Goal: Information Seeking & Learning: Learn about a topic

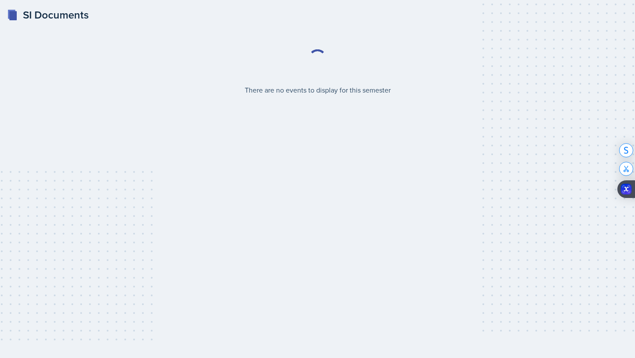
select select "2bed604d-1099-4043-b1bc-2365e8740244"
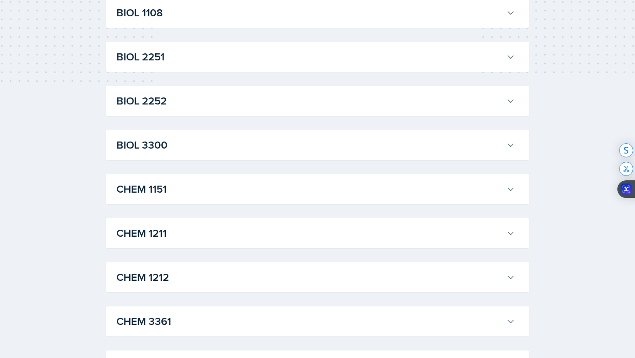
scroll to position [259, 0]
click at [245, 228] on h3 "CHEM 1211" at bounding box center [309, 233] width 386 height 16
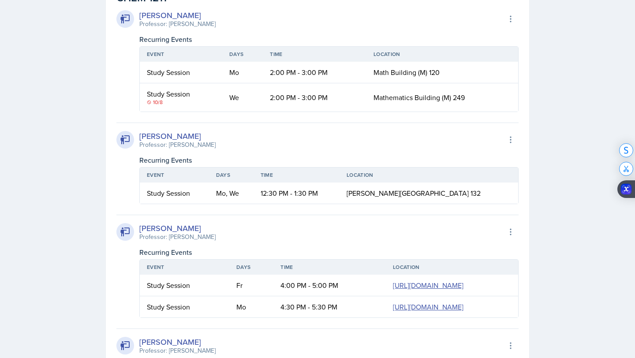
scroll to position [470, 0]
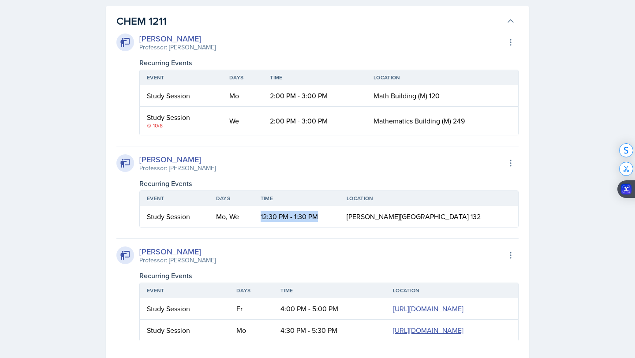
drag, startPoint x: 276, startPoint y: 215, endPoint x: 336, endPoint y: 220, distance: 60.2
click at [336, 220] on td "12:30 PM - 1:30 PM" at bounding box center [297, 216] width 86 height 21
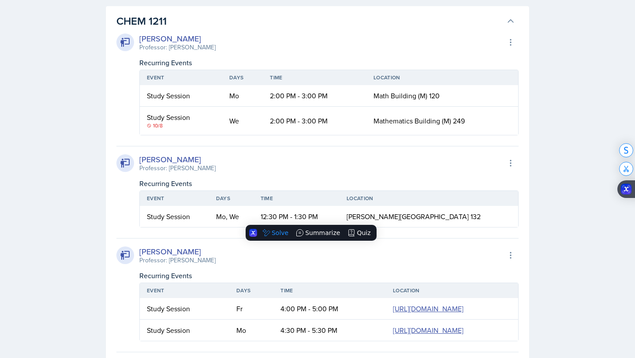
click at [354, 179] on div "Recurring Events" at bounding box center [328, 183] width 379 height 11
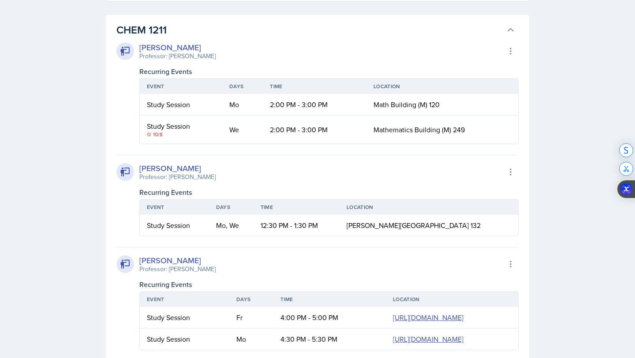
scroll to position [461, 0]
drag, startPoint x: 269, startPoint y: 130, endPoint x: 336, endPoint y: 138, distance: 67.6
click at [336, 138] on td "2:00 PM - 3:00 PM" at bounding box center [315, 130] width 104 height 28
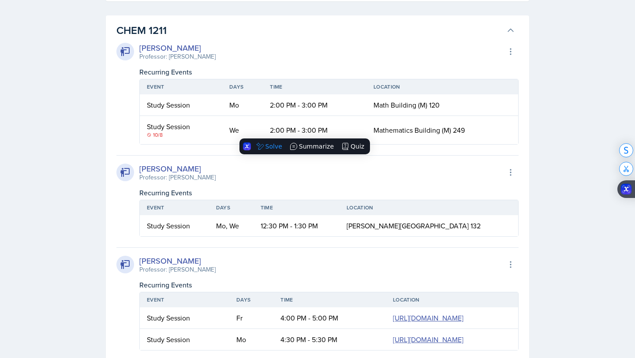
click at [274, 103] on td "2:00 PM - 3:00 PM" at bounding box center [315, 105] width 104 height 22
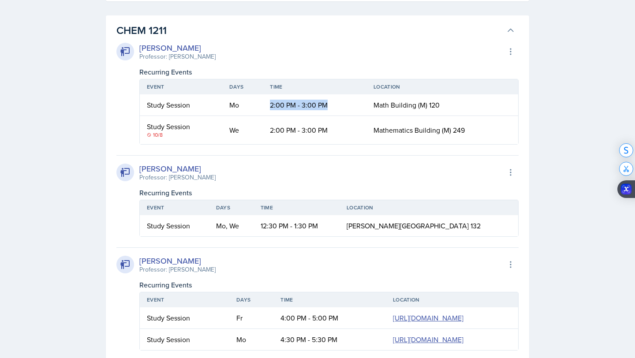
drag, startPoint x: 263, startPoint y: 105, endPoint x: 340, endPoint y: 110, distance: 76.9
click at [340, 110] on td "2:00 PM - 3:00 PM" at bounding box center [315, 105] width 104 height 22
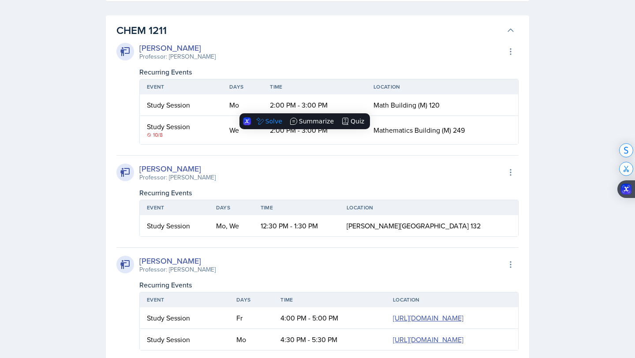
click at [356, 98] on td "2:00 PM - 3:00 PM" at bounding box center [315, 105] width 104 height 22
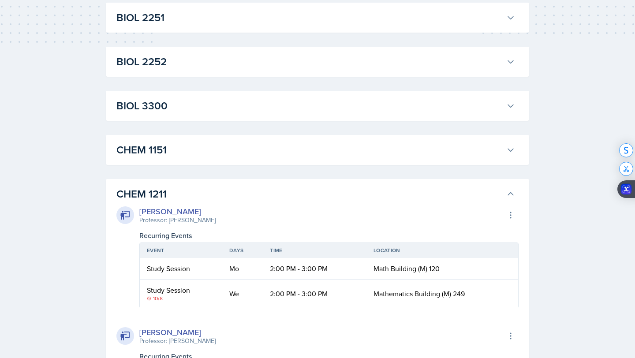
scroll to position [0, 0]
